Goal: Task Accomplishment & Management: Complete application form

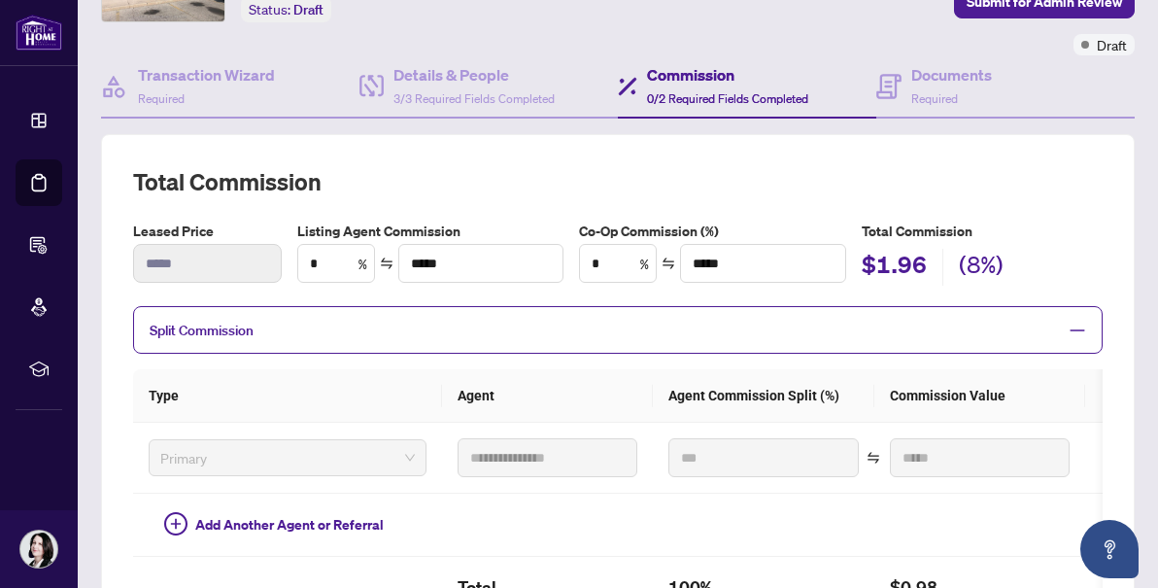
scroll to position [128, 0]
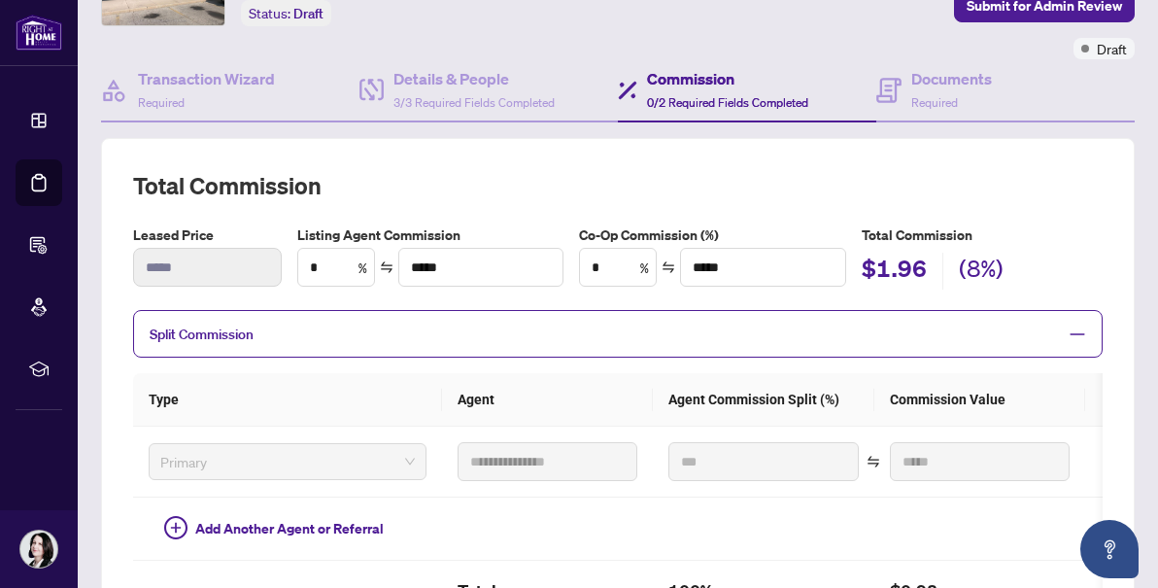
click at [1081, 325] on icon "minus" at bounding box center [1076, 333] width 17 height 17
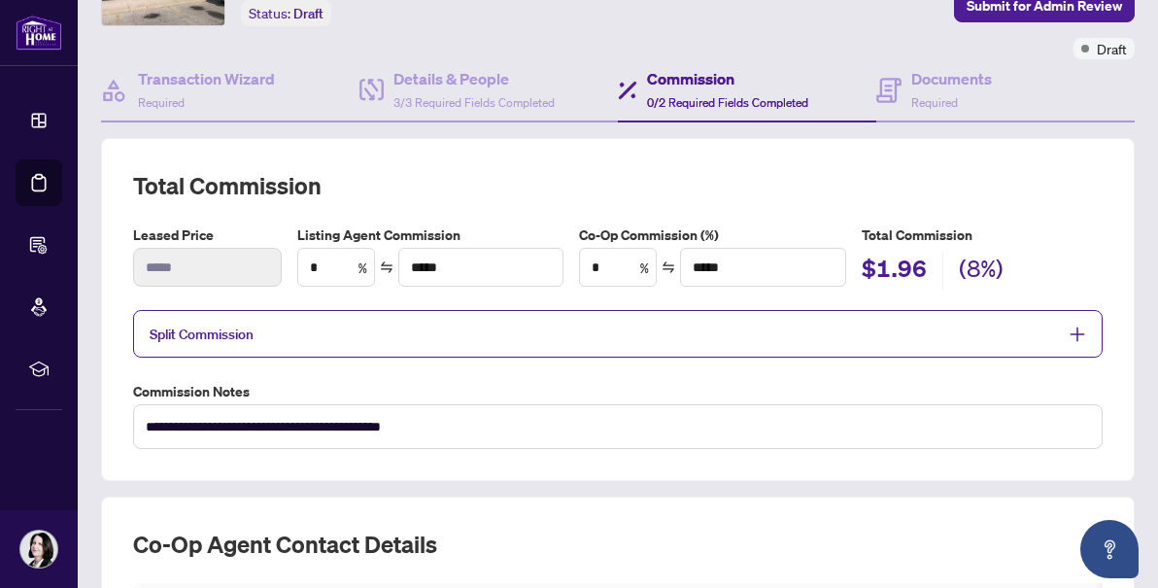
click at [1078, 332] on icon "plus" at bounding box center [1076, 333] width 17 height 17
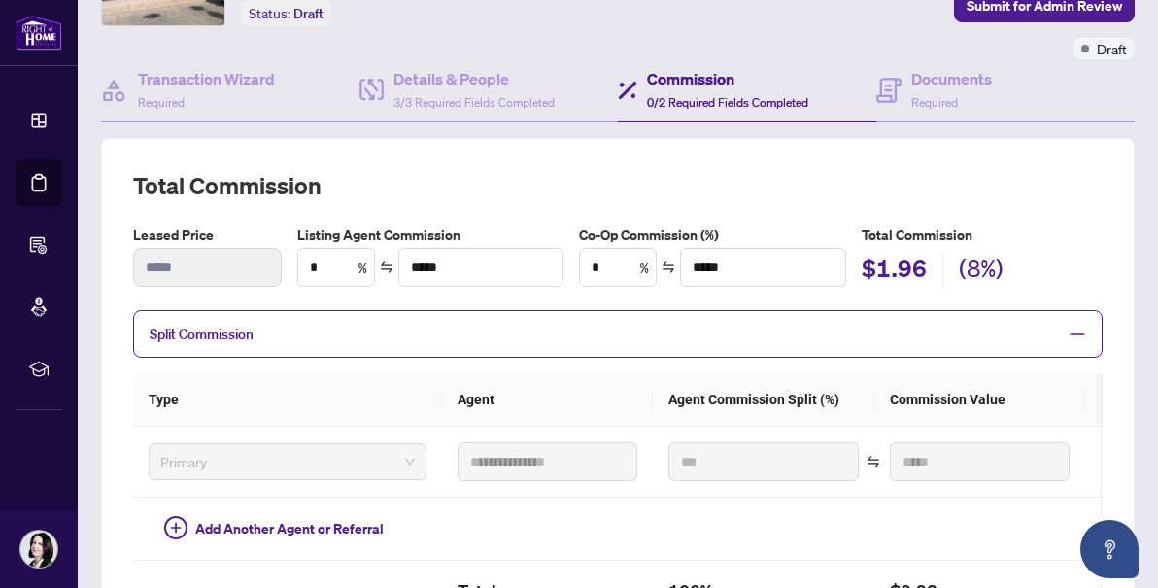
click at [1078, 332] on icon "minus" at bounding box center [1076, 333] width 17 height 17
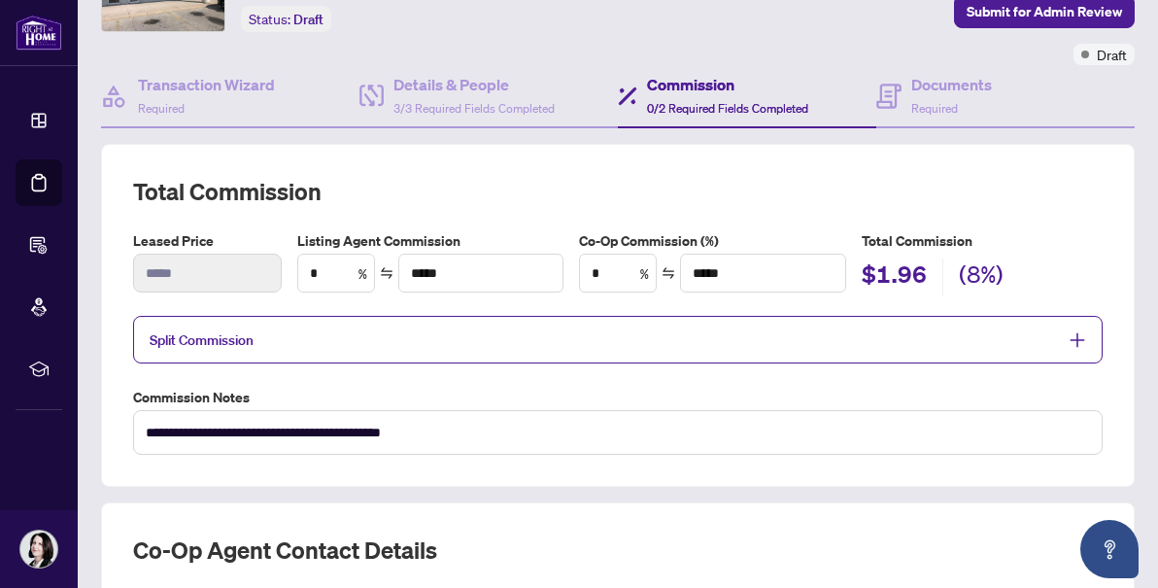
scroll to position [118, 0]
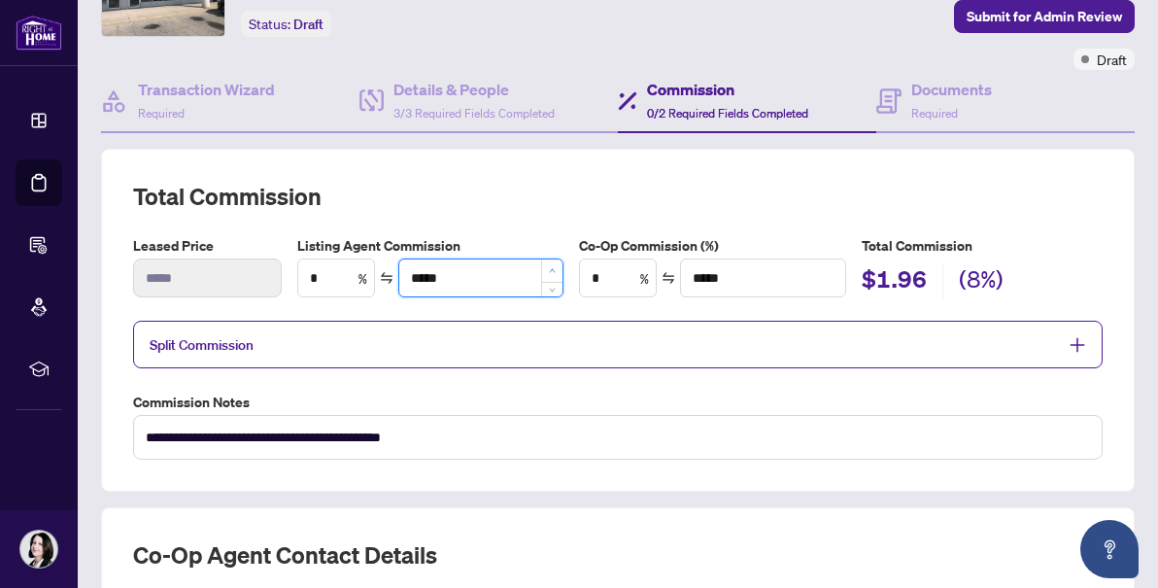
type input "****"
type input "*****"
click at [556, 268] on icon "up" at bounding box center [552, 270] width 7 height 7
type input "*"
type input "*****"
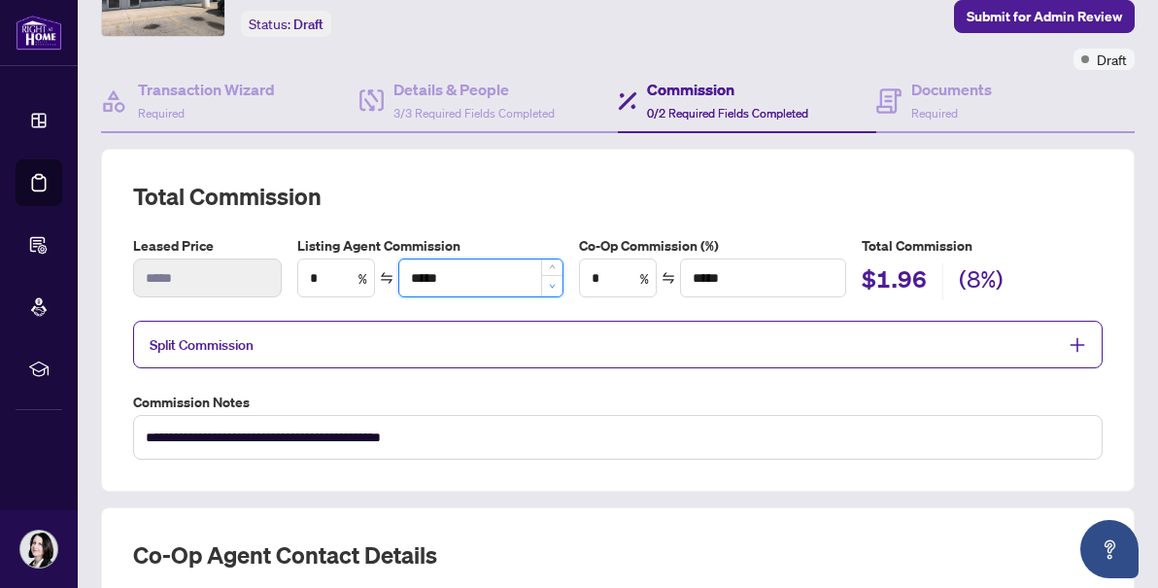
click at [556, 284] on icon "down" at bounding box center [552, 286] width 7 height 7
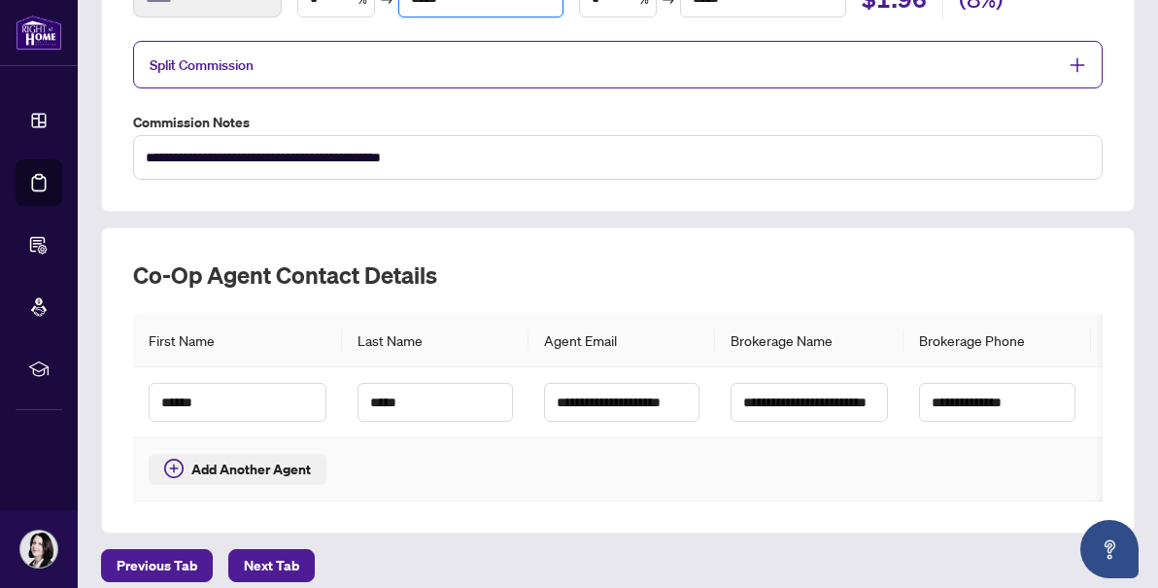
scroll to position [412, 0]
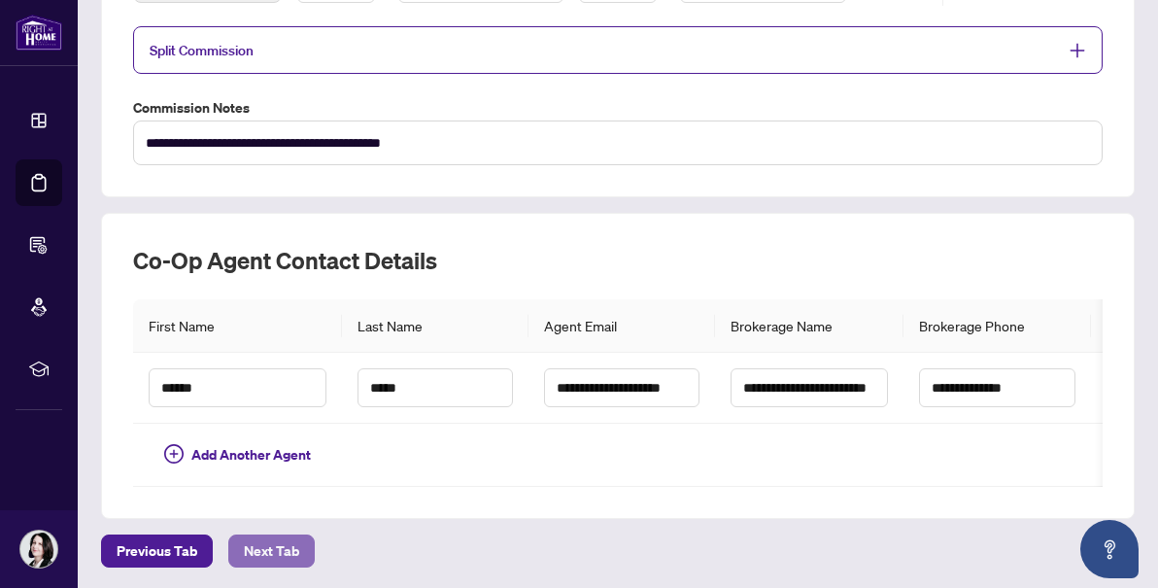
click at [276, 543] on span "Next Tab" at bounding box center [271, 550] width 55 height 31
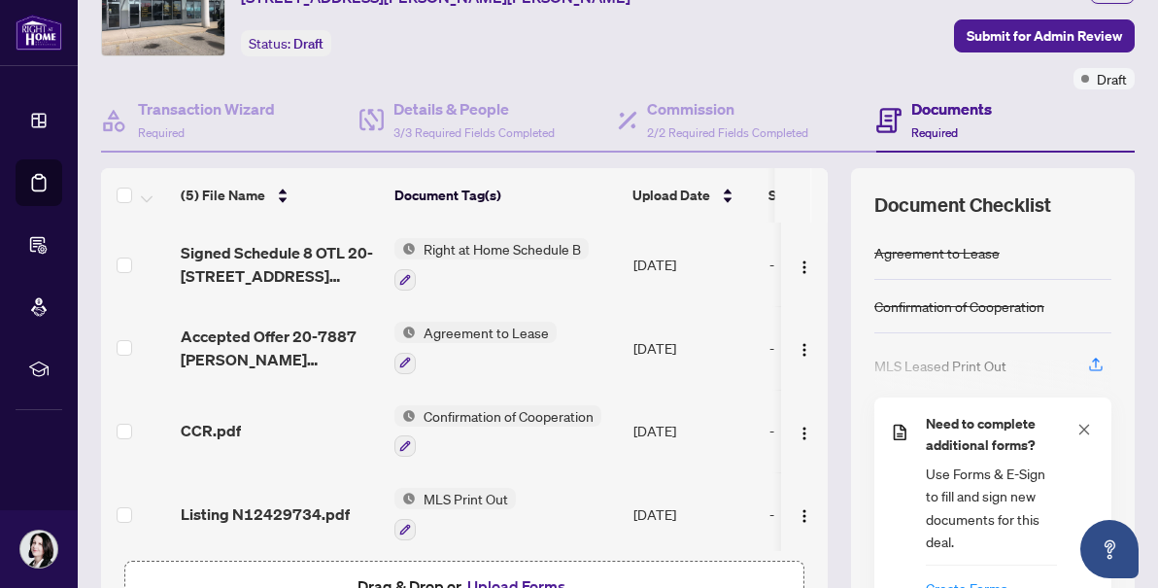
scroll to position [224, 0]
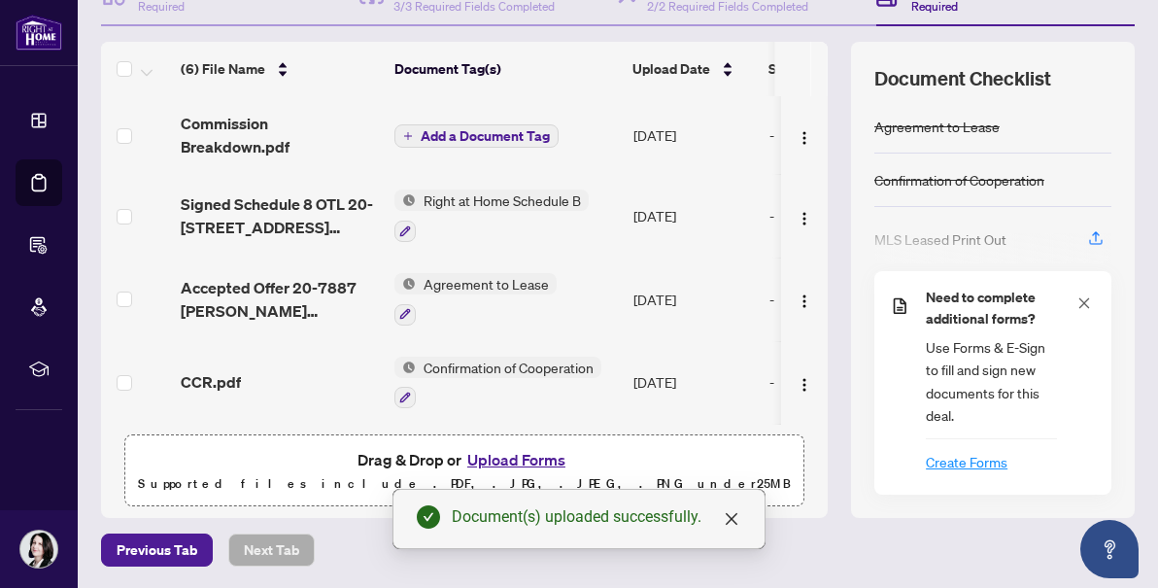
click at [407, 131] on icon "plus" at bounding box center [408, 136] width 10 height 10
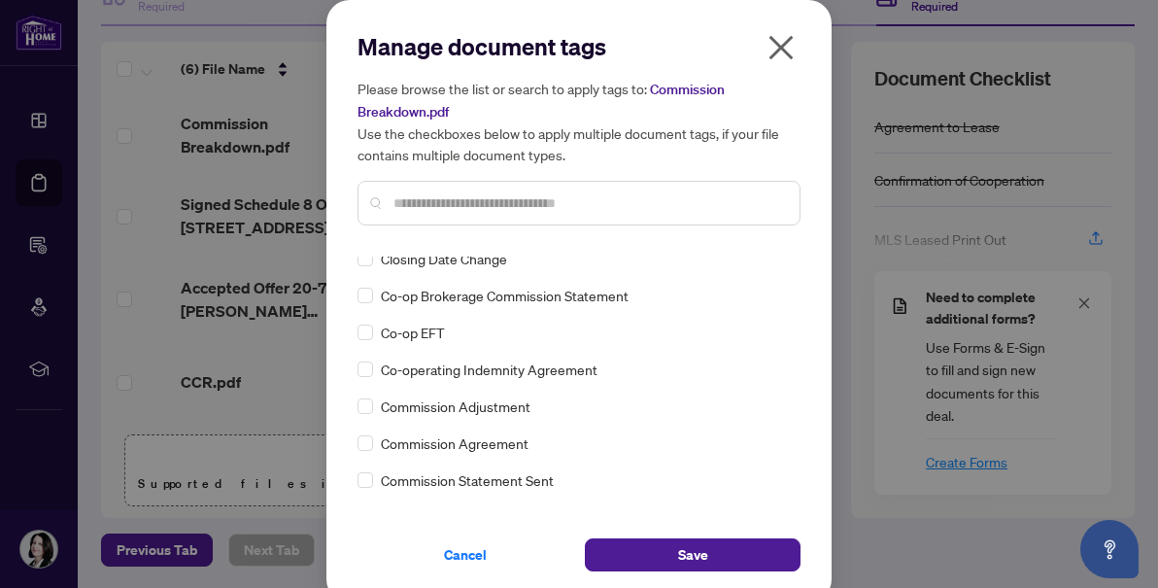
scroll to position [0, 0]
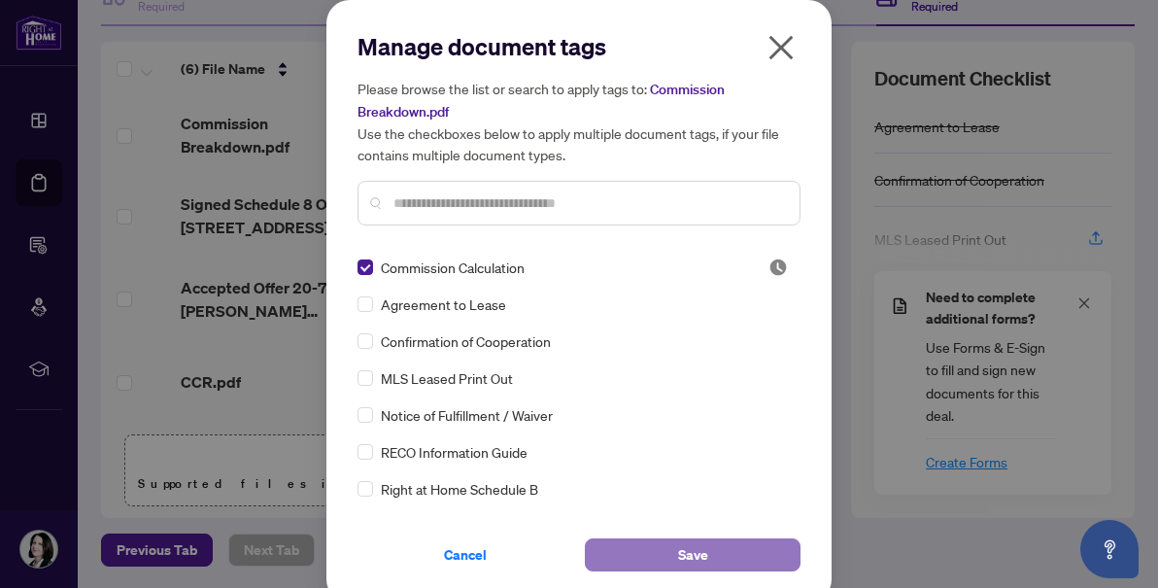
click at [698, 555] on span "Save" at bounding box center [693, 554] width 30 height 31
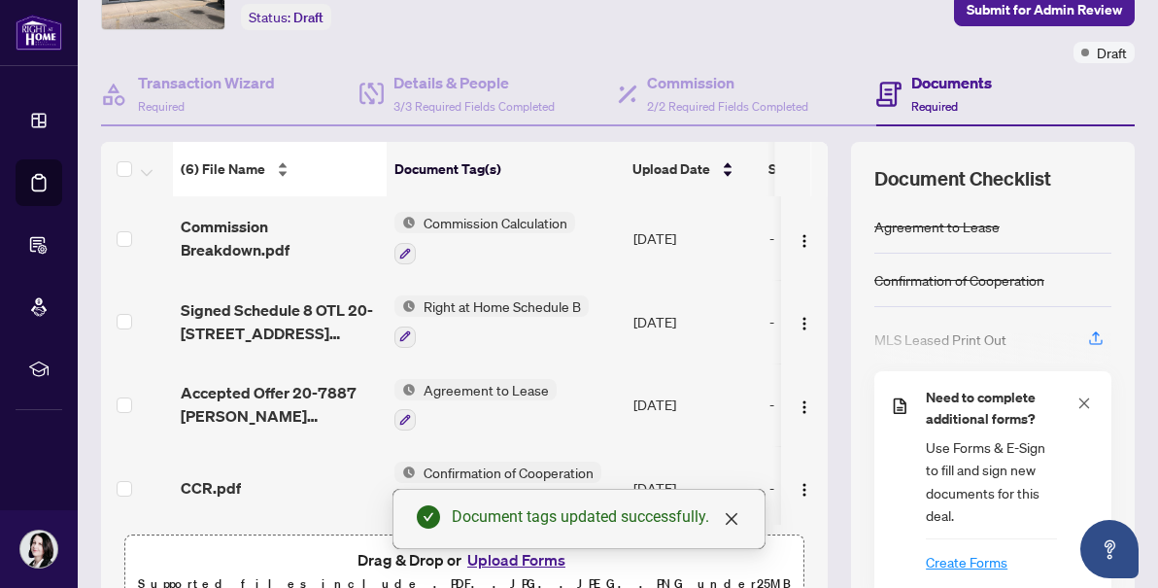
scroll to position [40, 0]
